Goal: Task Accomplishment & Management: Manage account settings

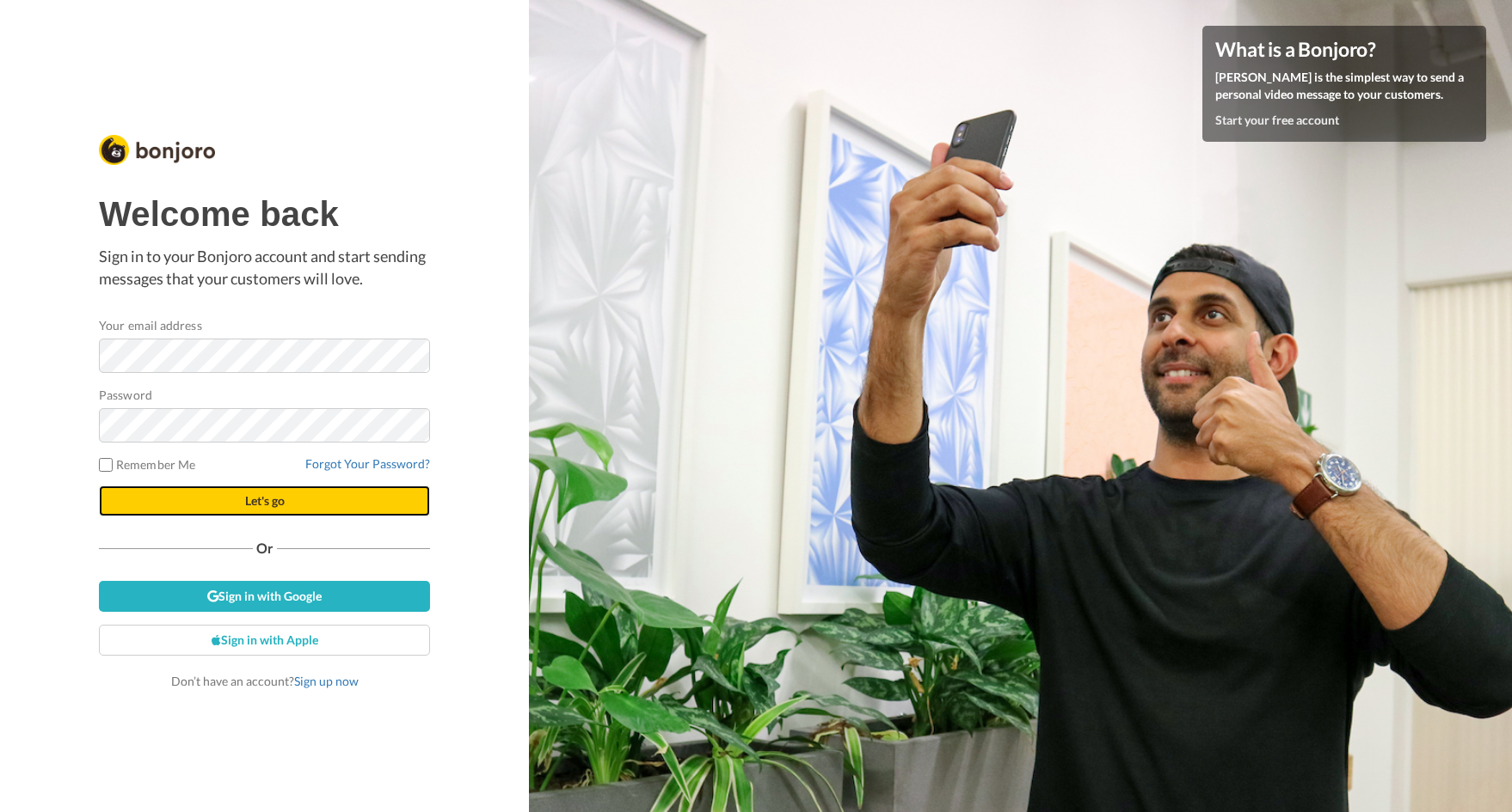
click at [226, 497] on button "Let's go" at bounding box center [264, 501] width 331 height 31
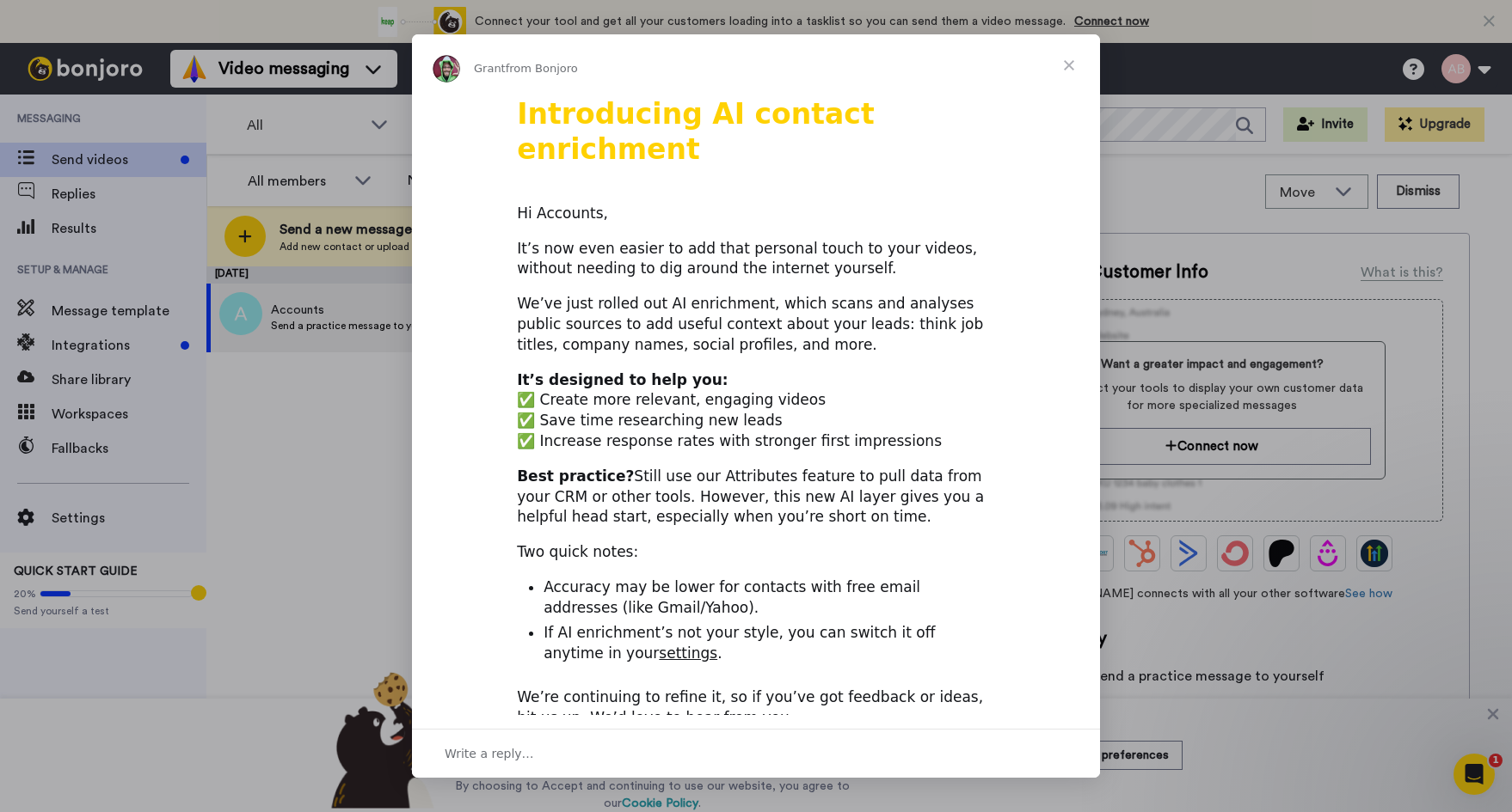
click at [1077, 64] on span "Close" at bounding box center [1069, 65] width 61 height 61
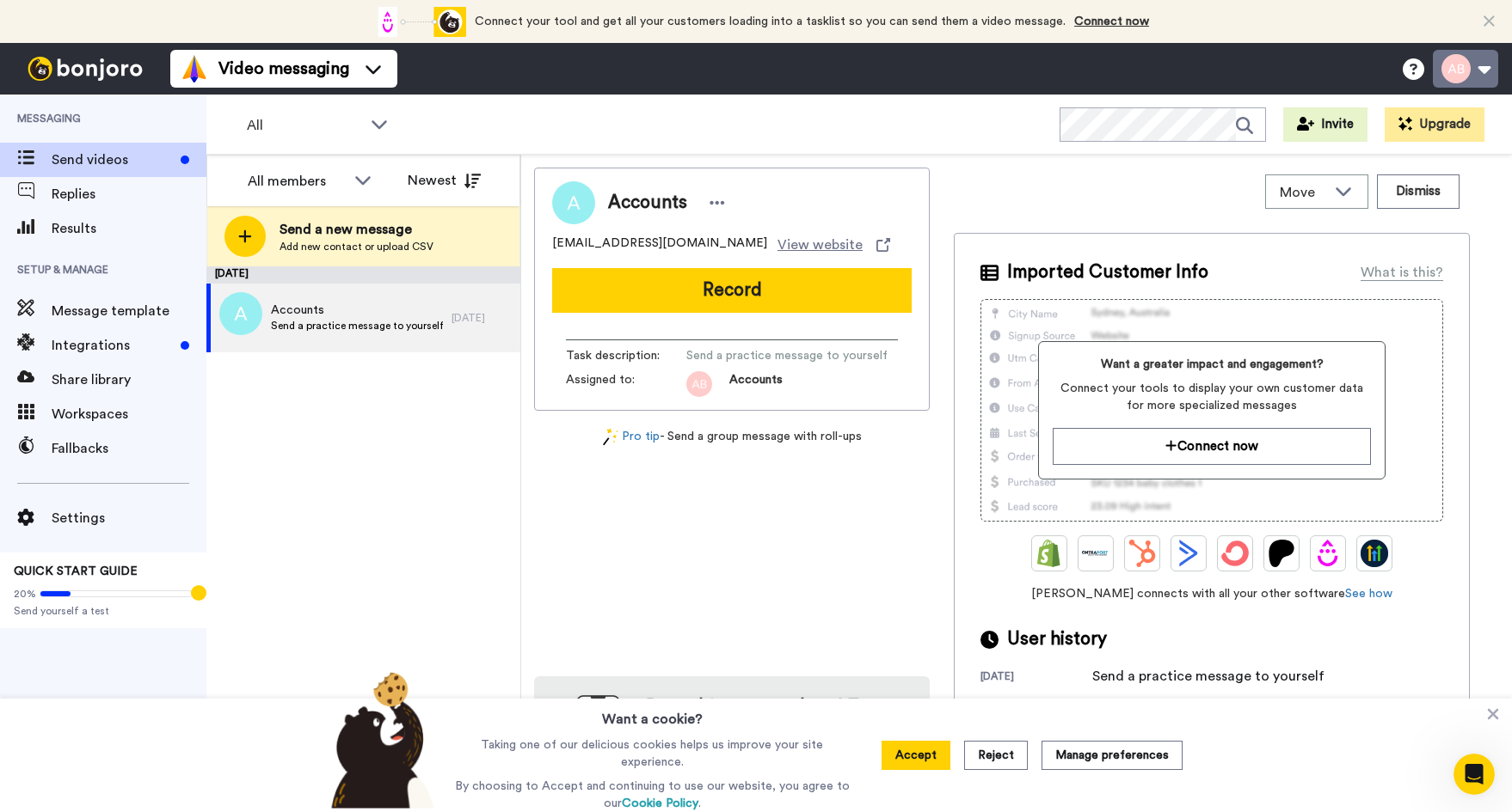
click at [1480, 72] on button at bounding box center [1465, 69] width 65 height 38
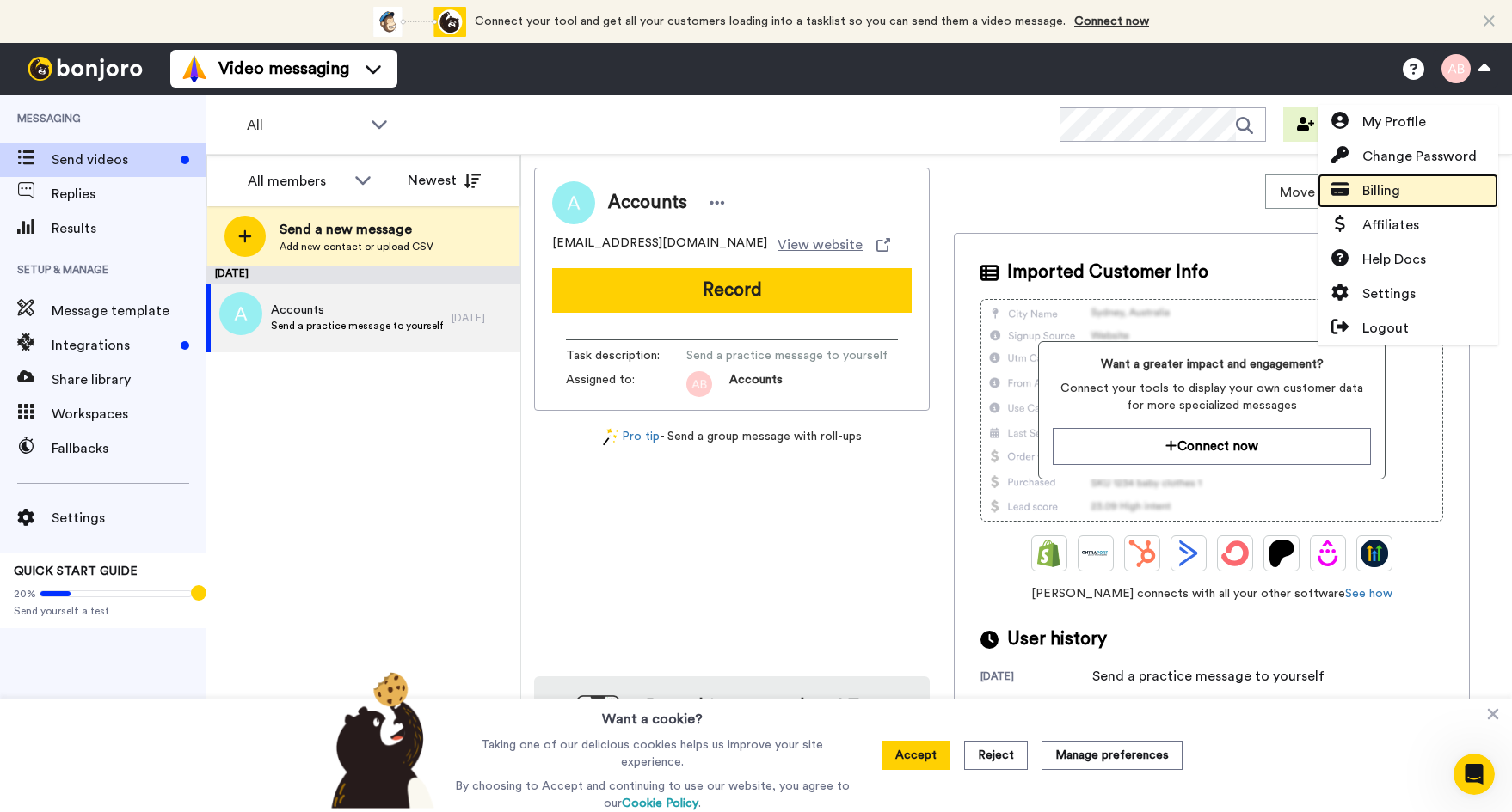
click at [1384, 184] on span "Billing" at bounding box center [1381, 191] width 38 height 20
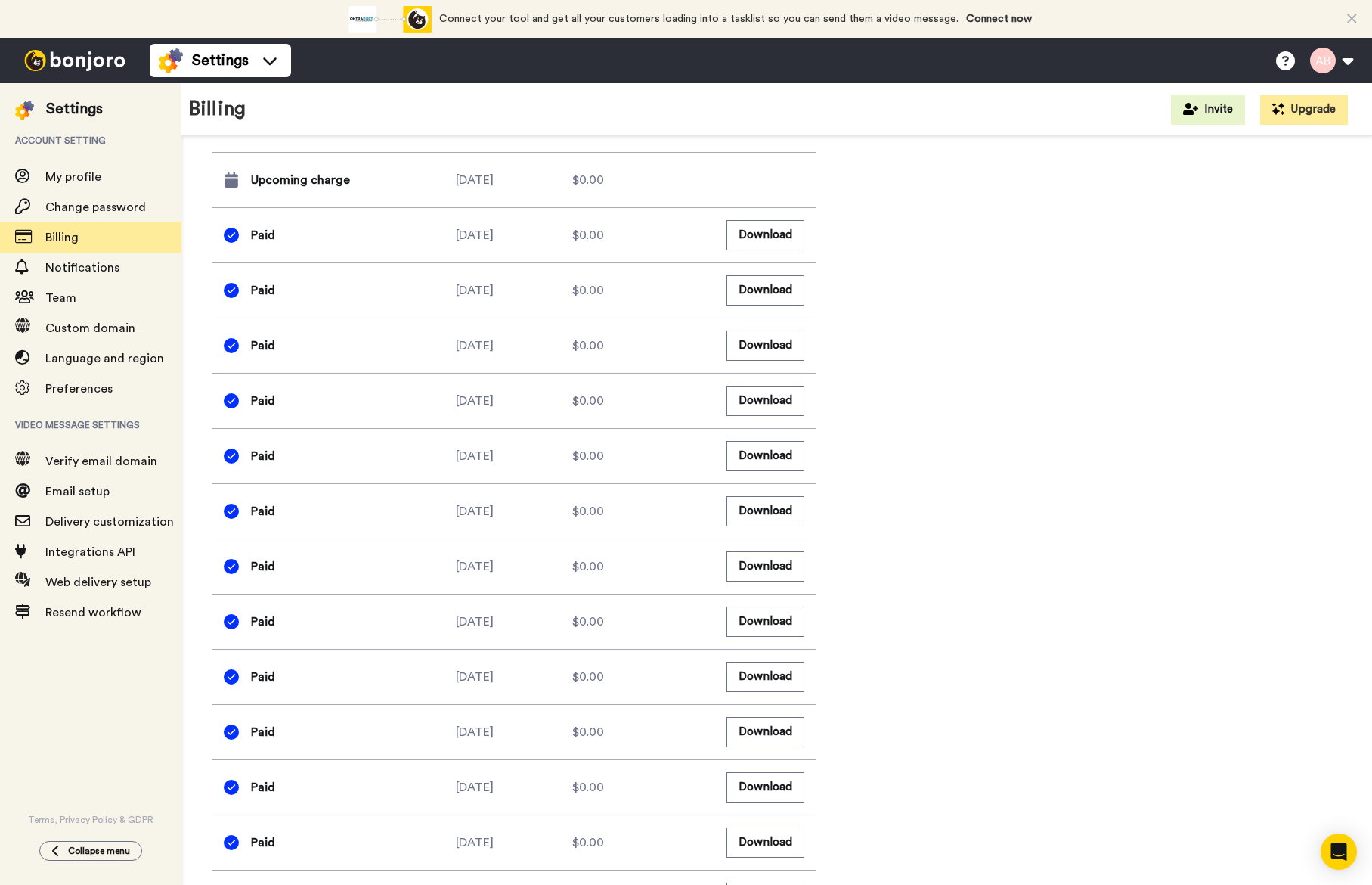
scroll to position [707, 0]
click at [645, 242] on div "$0.00" at bounding box center [631, 234] width 116 height 18
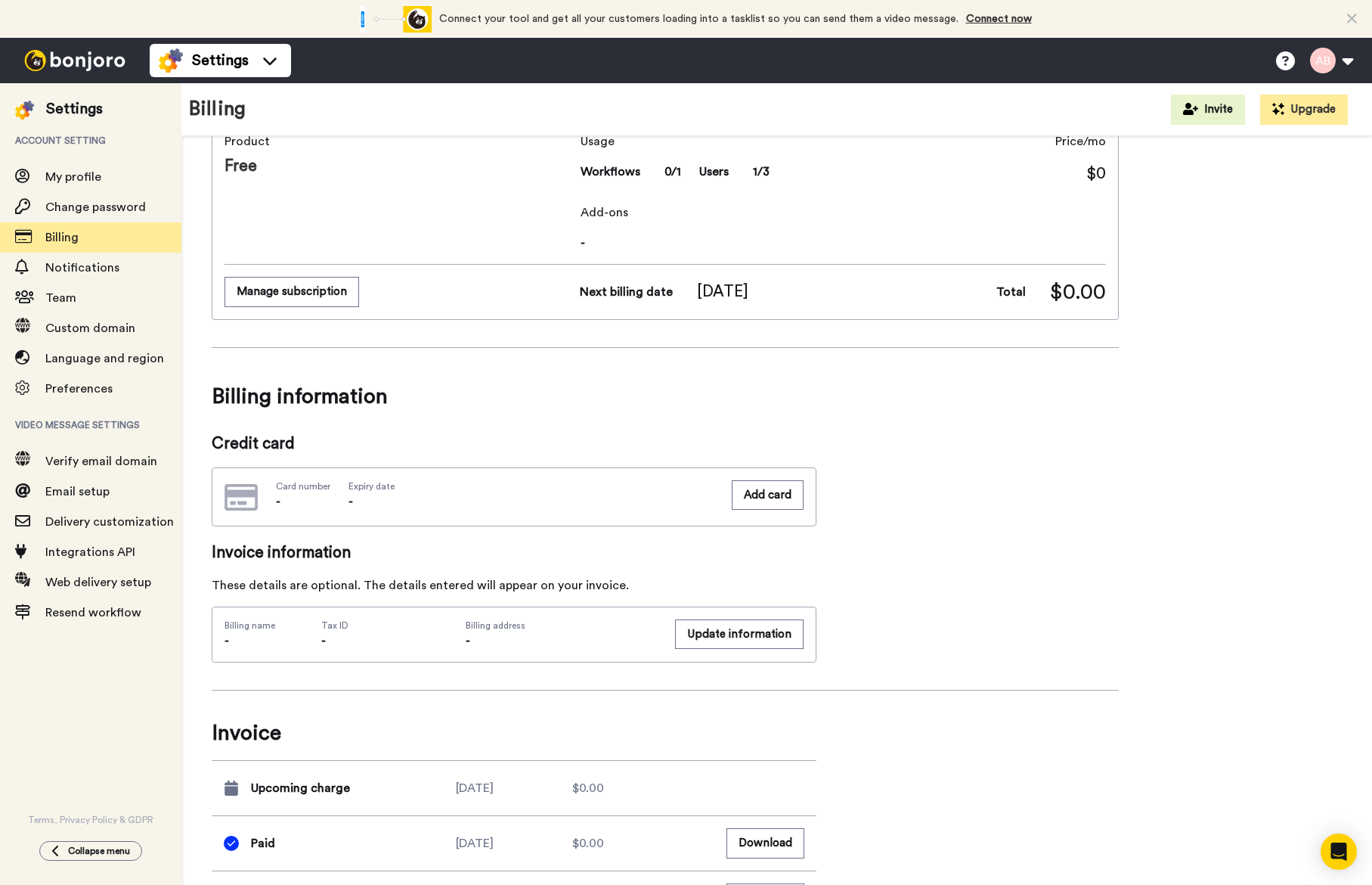
scroll to position [0, 0]
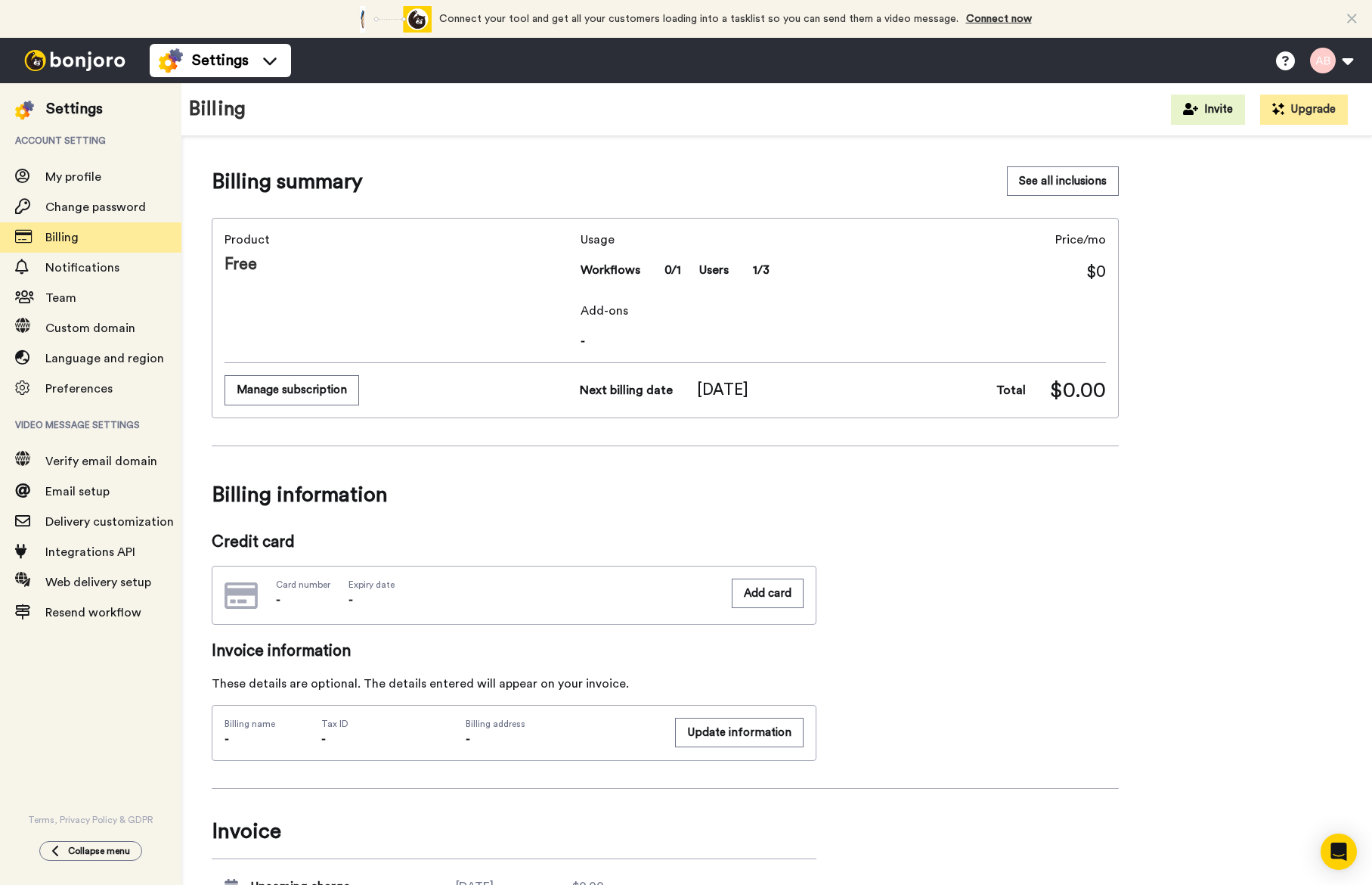
click at [556, 619] on div "Card number - Expiry date - Add card" at bounding box center [514, 596] width 605 height 59
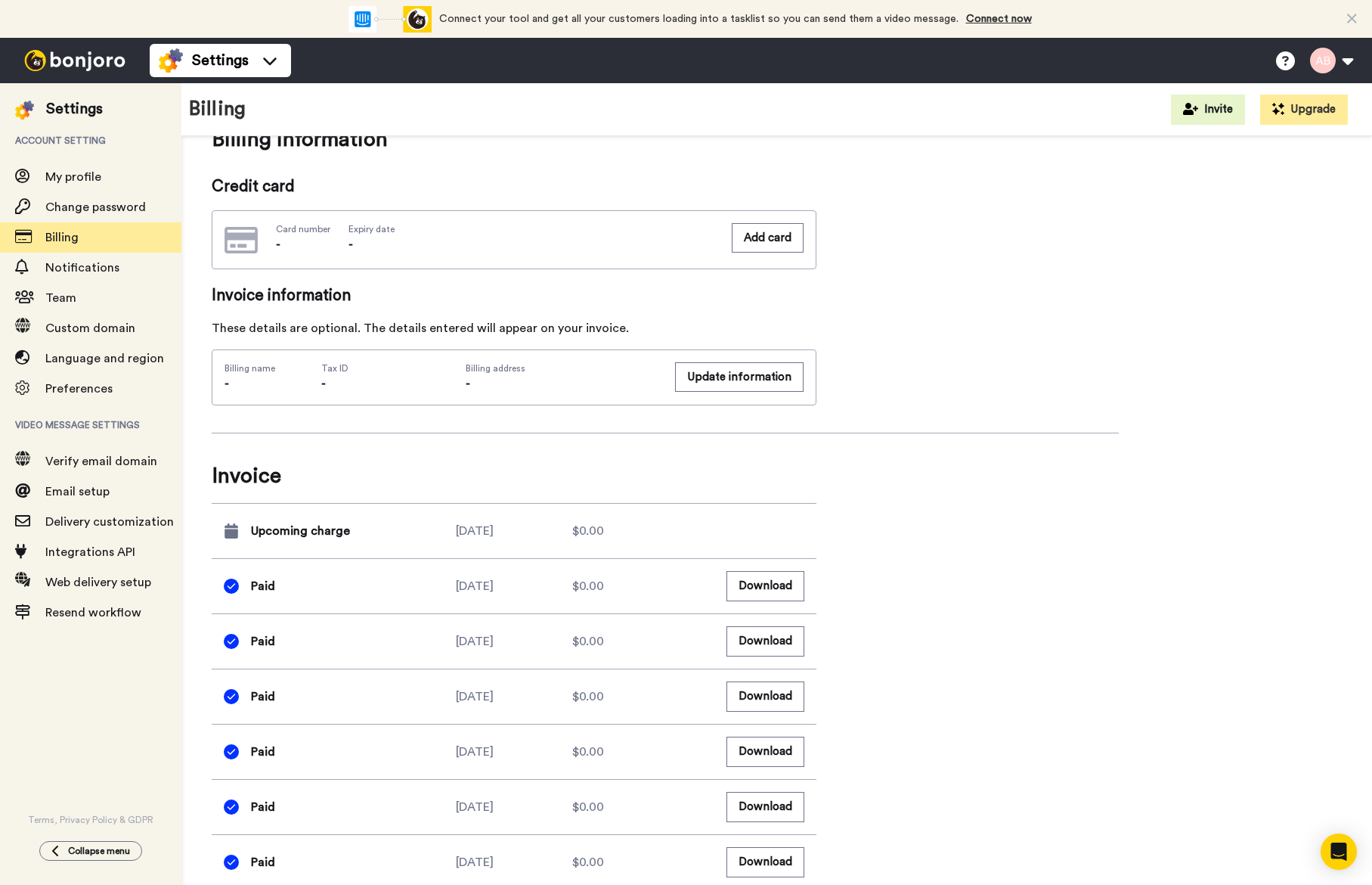
scroll to position [361, 0]
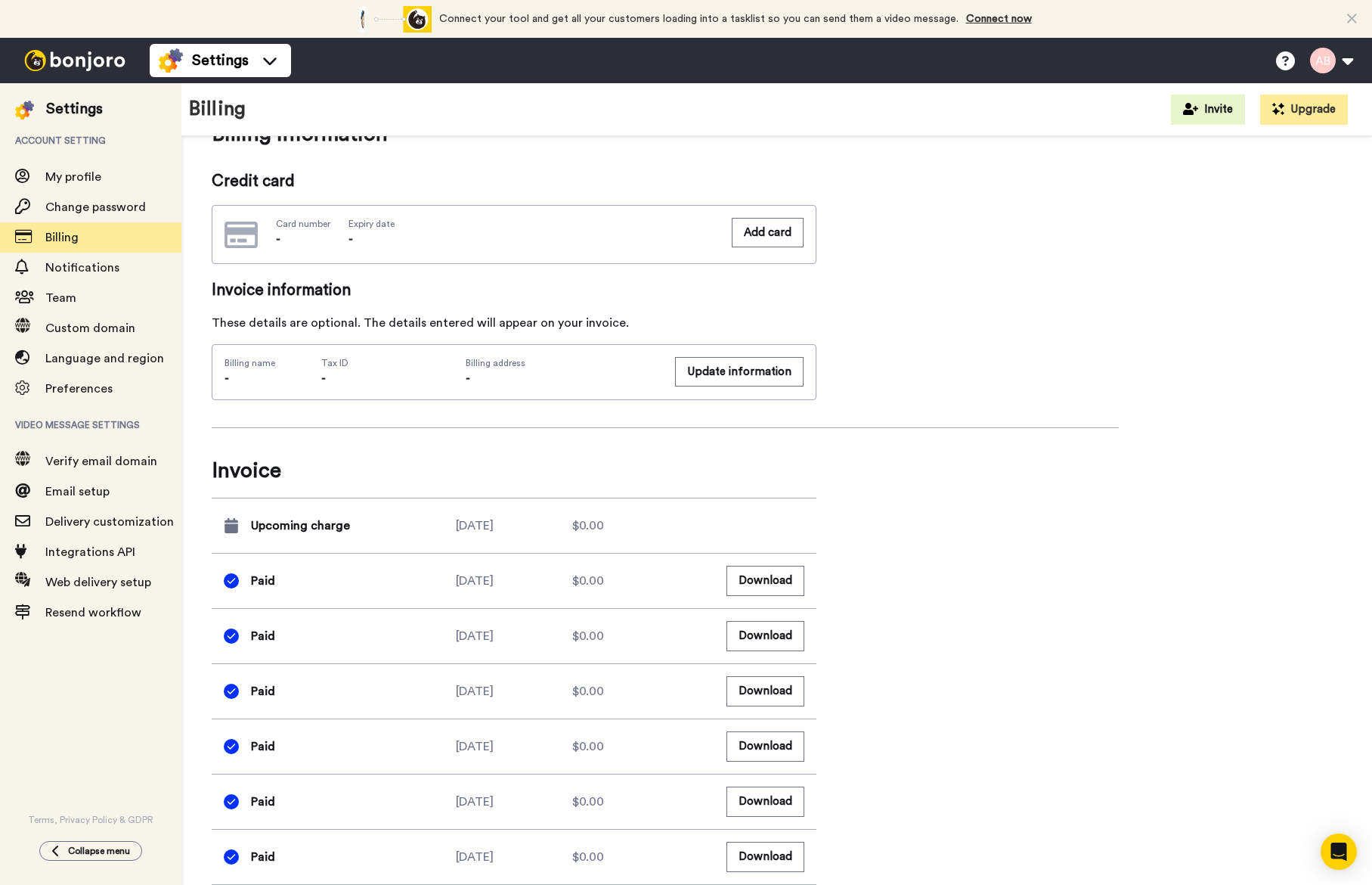
click at [654, 518] on div "$0.00" at bounding box center [631, 526] width 116 height 18
click at [623, 585] on div "$0.00" at bounding box center [631, 581] width 116 height 18
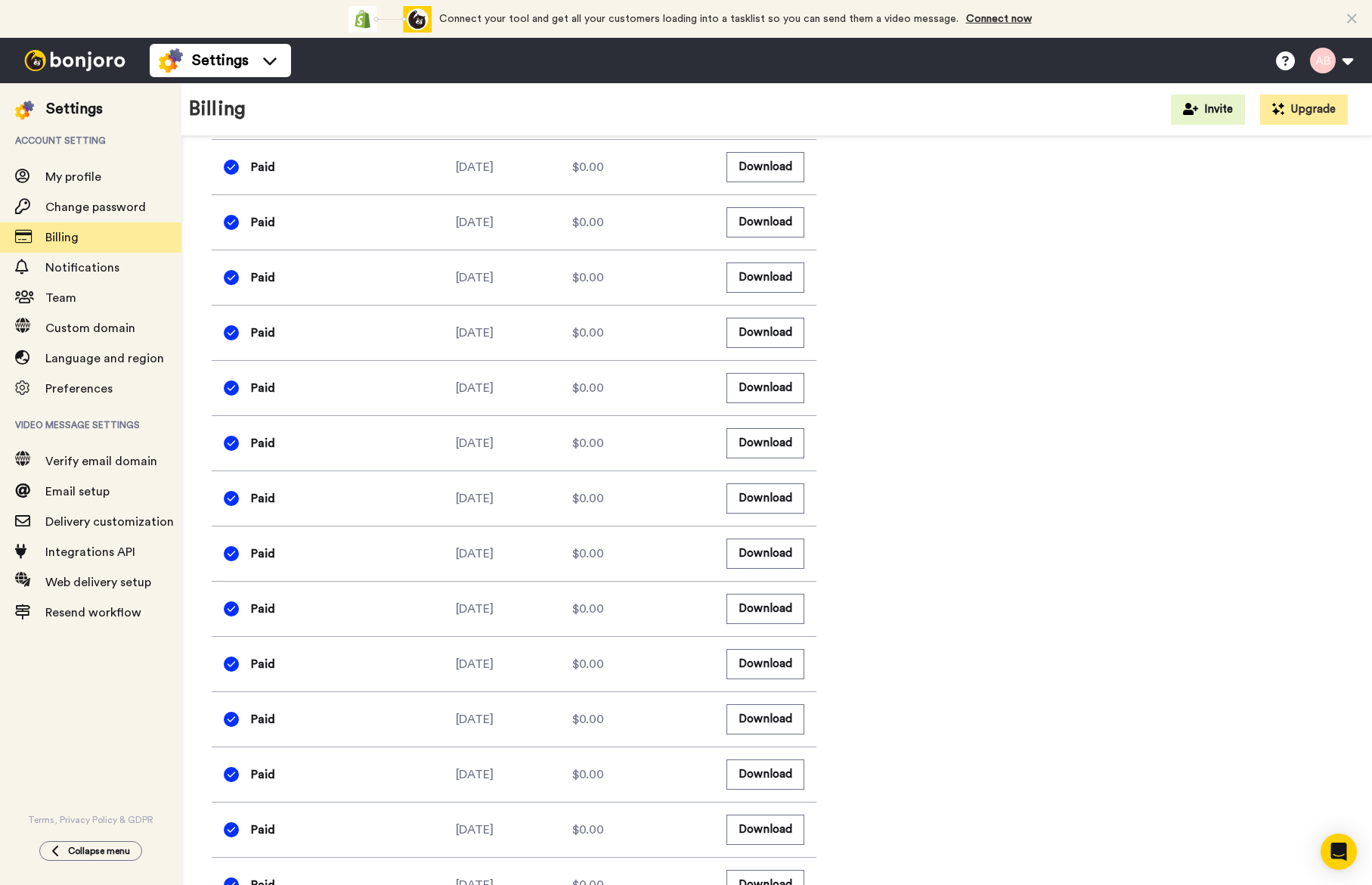
scroll to position [1338, 0]
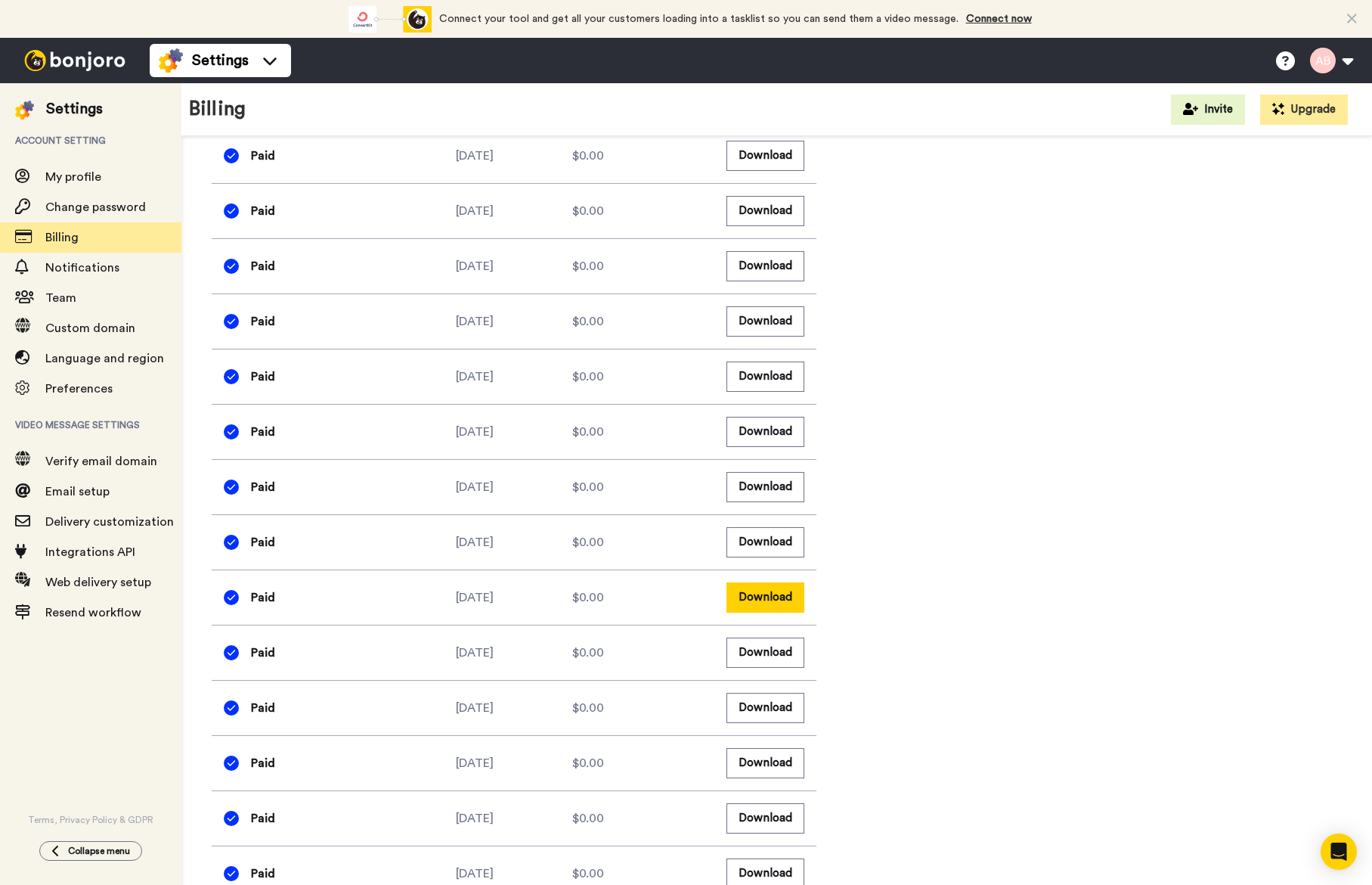
click at [752, 604] on button "Download" at bounding box center [765, 597] width 78 height 30
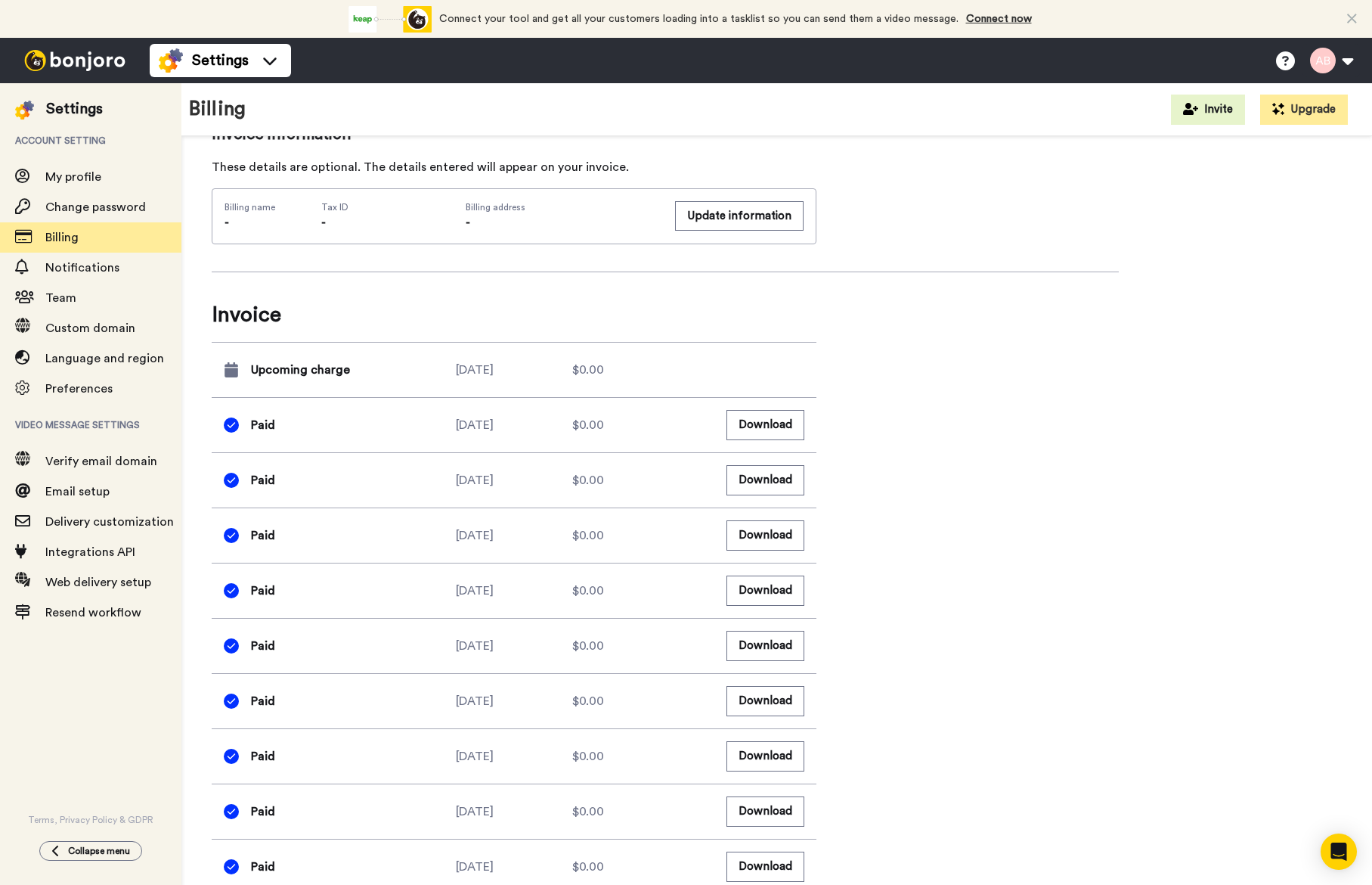
scroll to position [0, 0]
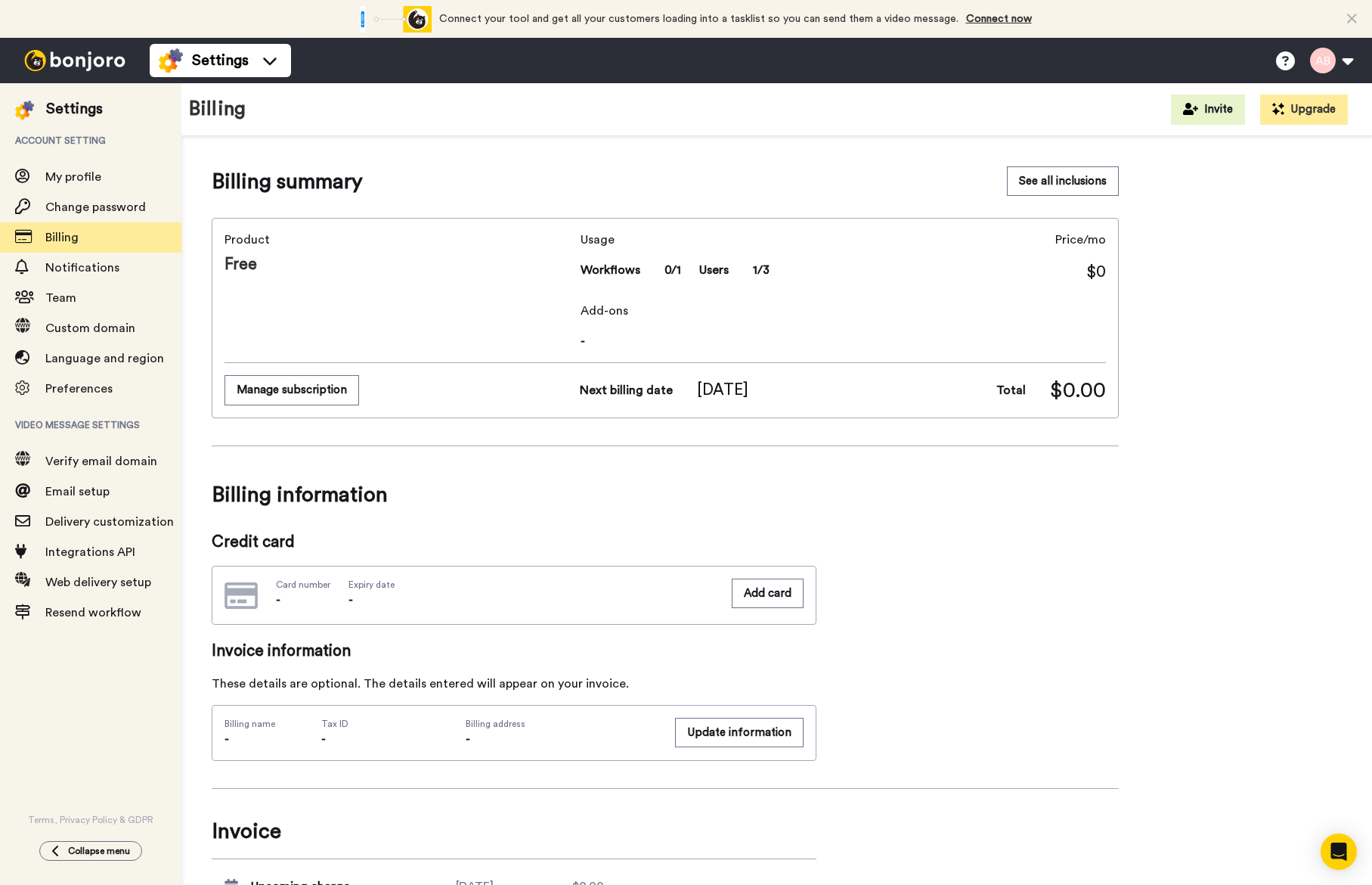
click at [1007, 117] on div "Billing Invite Upgrade" at bounding box center [777, 110] width 1191 height 53
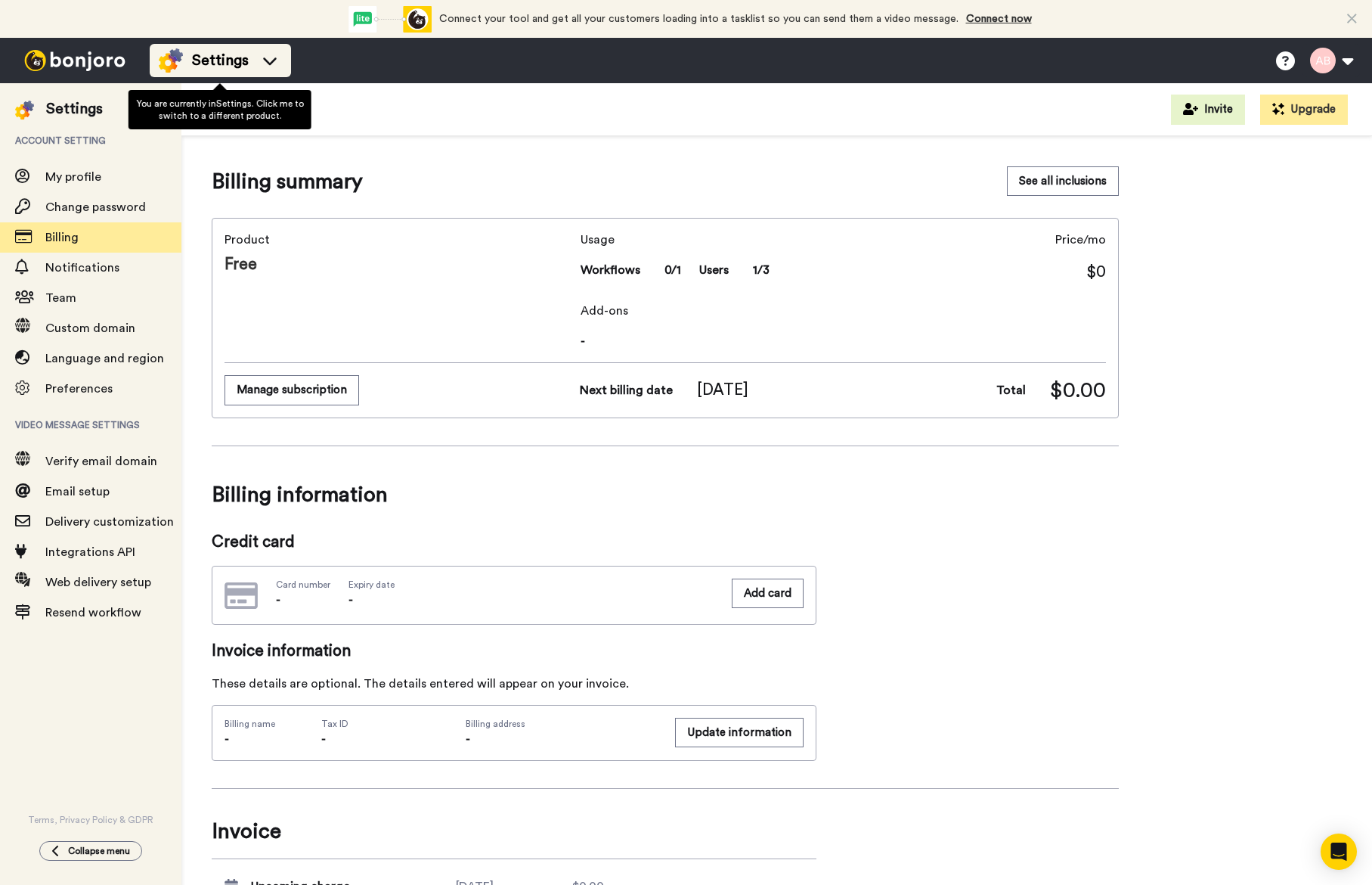
click at [255, 54] on div "Settings" at bounding box center [220, 61] width 123 height 25
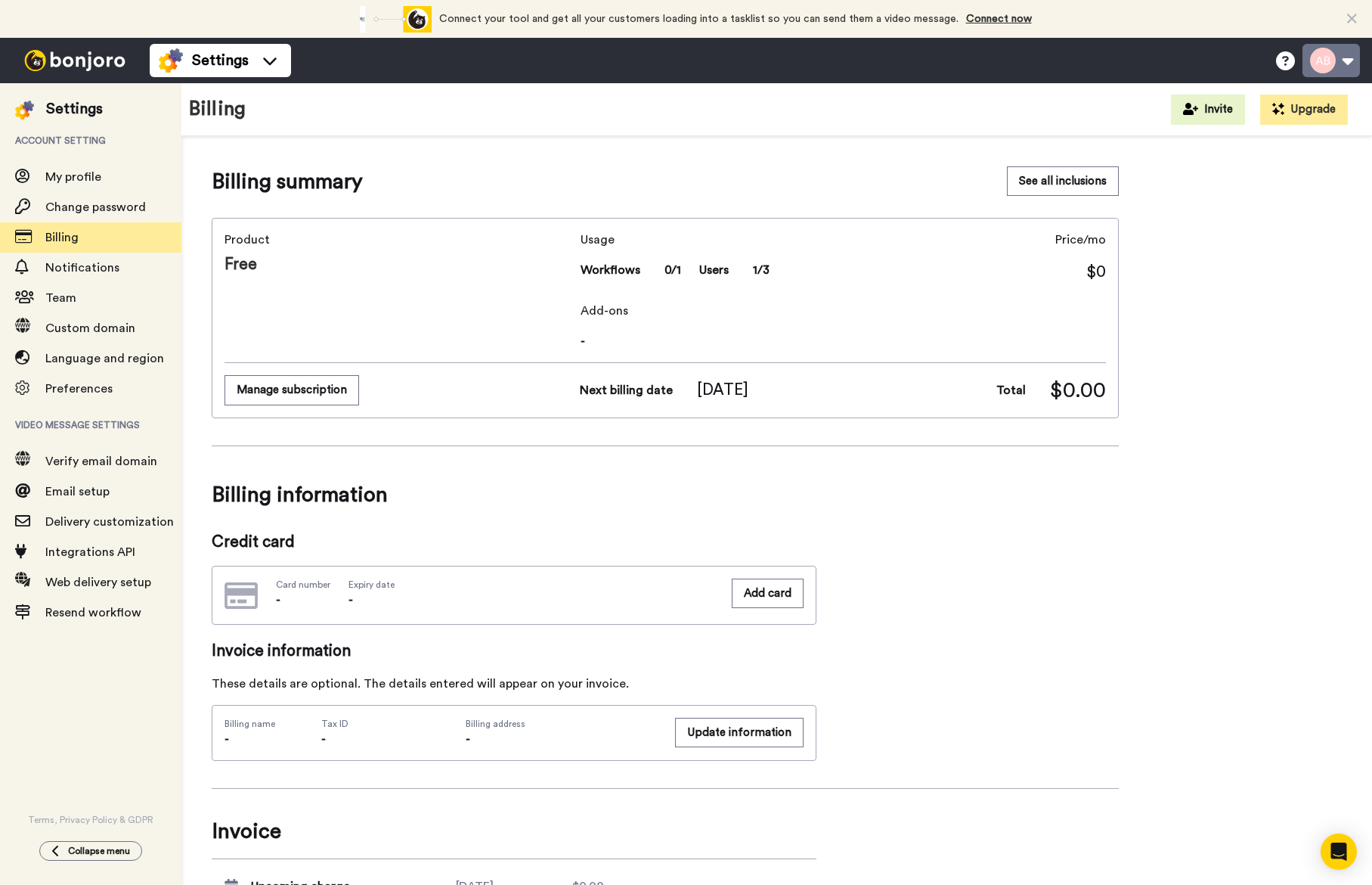
click at [1322, 64] on button at bounding box center [1332, 61] width 57 height 34
